Goal: Obtain resource: Download file/media

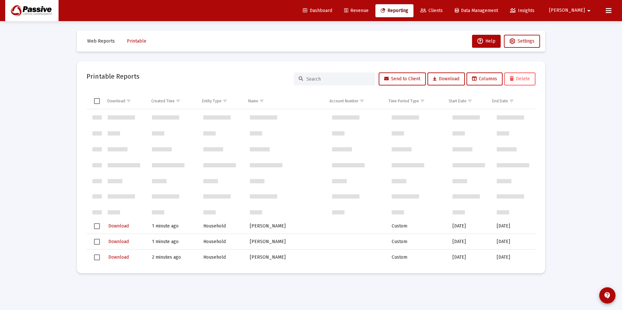
scroll to position [130, 0]
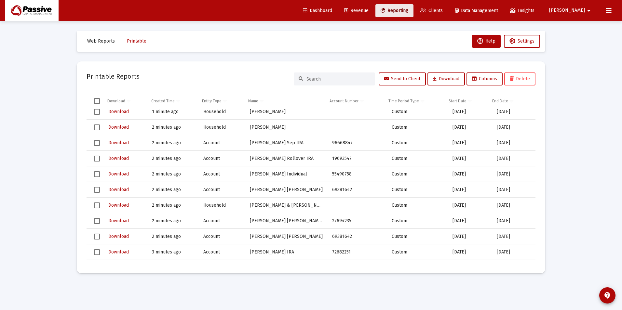
click at [412, 15] on link "Reporting" at bounding box center [394, 10] width 38 height 13
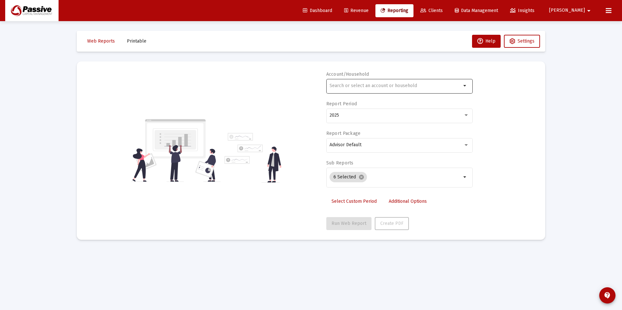
click at [422, 83] on div at bounding box center [395, 86] width 132 height 16
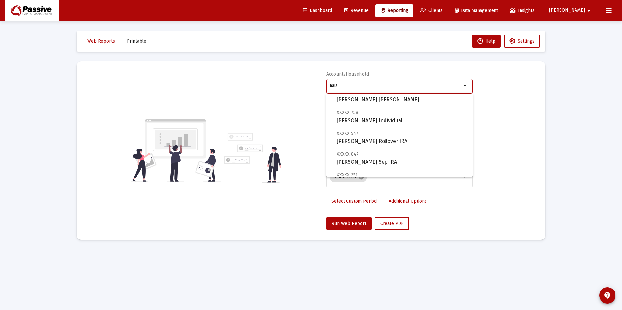
scroll to position [65, 0]
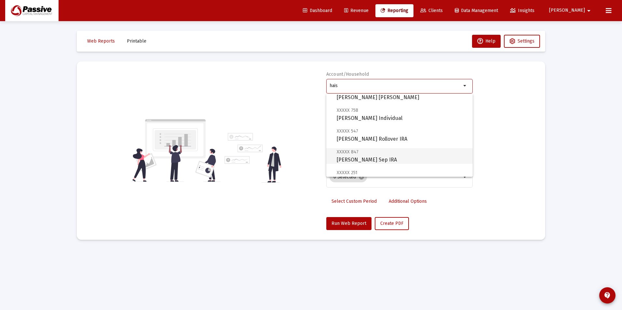
click at [404, 150] on span "XXXXX 847 [PERSON_NAME] Sep IRA" at bounding box center [401, 156] width 131 height 16
type input "[PERSON_NAME] Sep IRA"
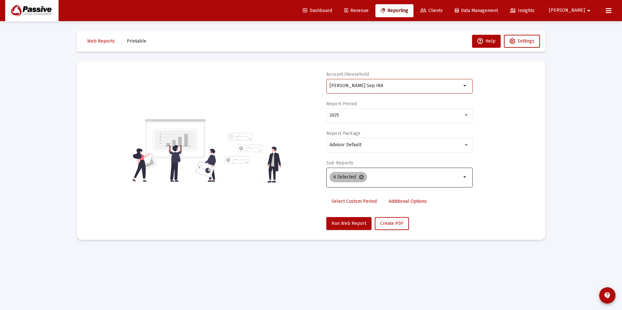
click at [360, 178] on mat-icon "cancel" at bounding box center [361, 177] width 6 height 6
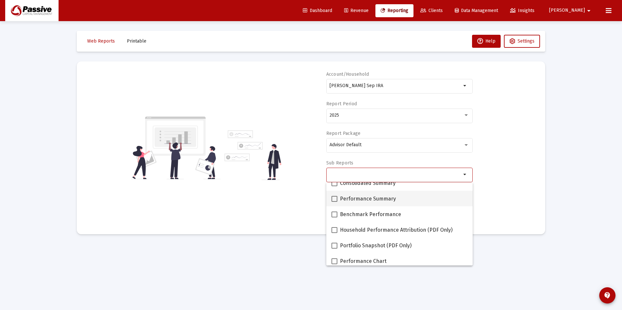
scroll to position [33, 0]
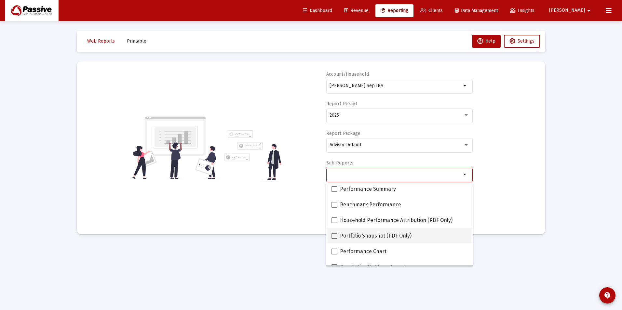
click at [362, 234] on span "Portfolio Snapshot (PDF Only)" at bounding box center [376, 236] width 72 height 8
click at [334, 239] on input "Portfolio Snapshot (PDF Only)" at bounding box center [334, 239] width 0 height 0
checkbox input "true"
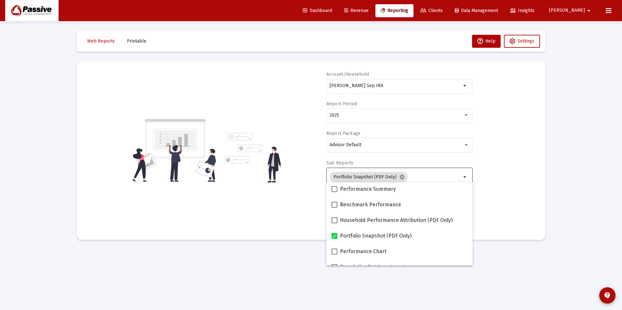
click at [310, 181] on div "Account/Household [PERSON_NAME] Sep IRA arrow_drop_down Report Period 2025 Repo…" at bounding box center [310, 150] width 449 height 159
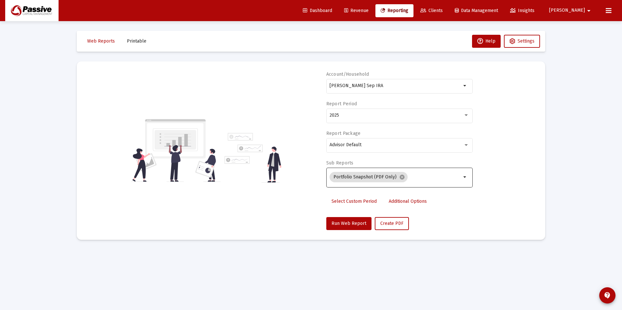
click at [343, 203] on span "Select Custom Period" at bounding box center [353, 202] width 45 height 6
click at [393, 113] on icon "Open calendar" at bounding box center [392, 115] width 5 height 6
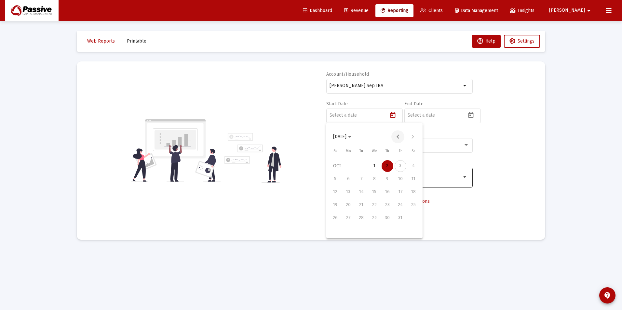
click at [399, 137] on button "Previous month" at bounding box center [397, 136] width 13 height 13
click at [364, 177] on div "1" at bounding box center [361, 179] width 12 height 12
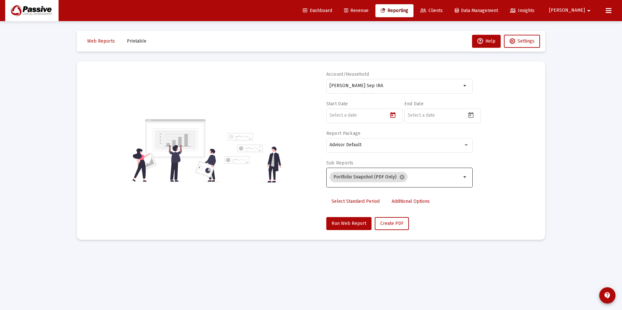
type input "[DATE]"
click at [470, 118] on icon "Open calendar" at bounding box center [470, 115] width 5 height 6
click at [475, 136] on button "Previous month" at bounding box center [475, 136] width 13 height 13
click at [442, 231] on div "30" at bounding box center [439, 231] width 12 height 12
type input "[DATE]"
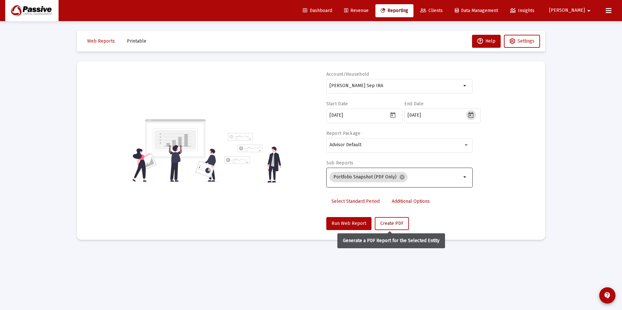
click at [386, 222] on span "Create PDF" at bounding box center [391, 224] width 23 height 6
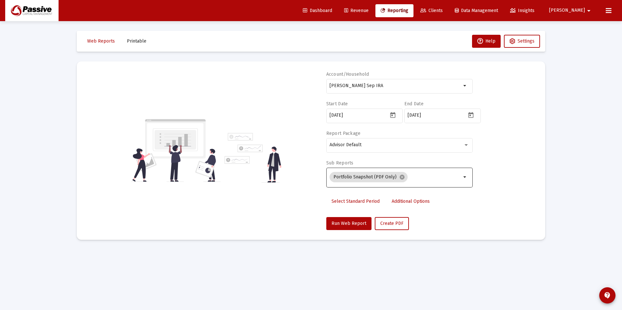
click at [144, 43] on button "Printable" at bounding box center [137, 41] width 30 height 13
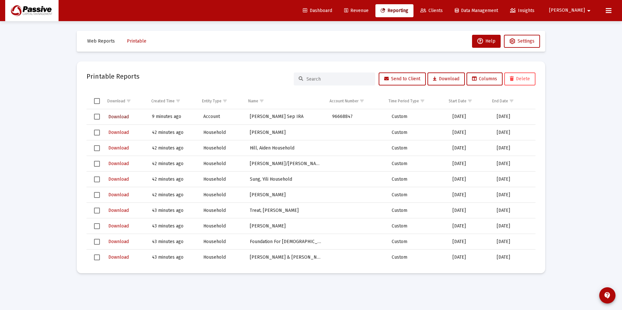
click at [121, 113] on button "Download" at bounding box center [119, 116] width 22 height 9
